Goal: Browse casually

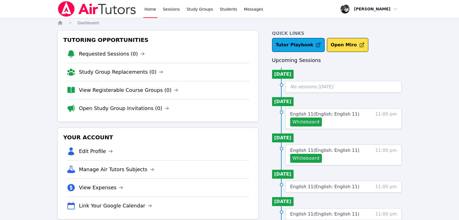
click at [451, 126] on div "Home Sessions Study Groups Students Messages Open user menu Courtney Maher Open…" at bounding box center [229, 199] width 459 height 398
